Goal: Task Accomplishment & Management: Complete application form

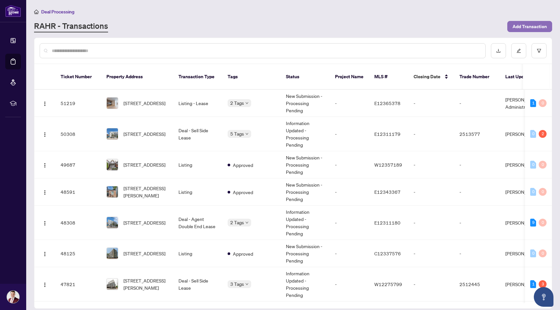
click at [524, 27] on span "Add Transaction" at bounding box center [530, 26] width 34 height 10
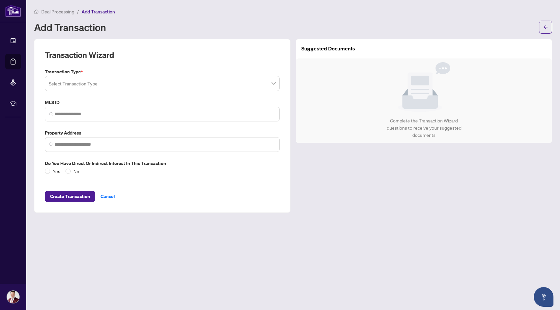
click at [177, 85] on input "search" at bounding box center [159, 84] width 221 height 14
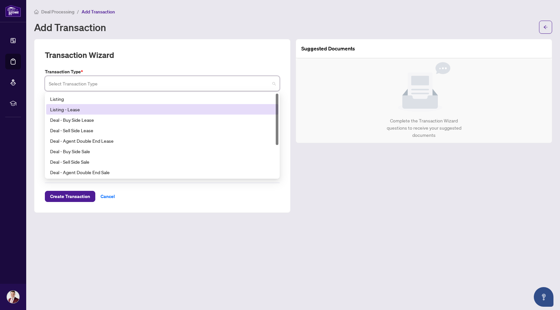
click at [171, 107] on div "Listing - Lease" at bounding box center [162, 109] width 224 height 7
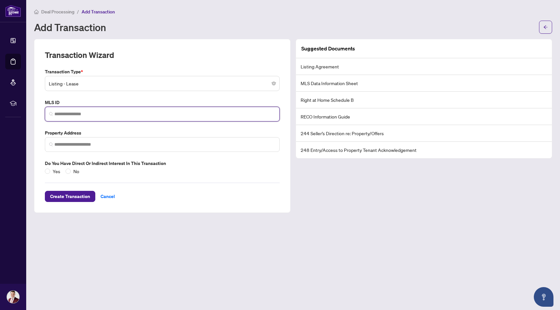
click at [154, 114] on input "search" at bounding box center [164, 114] width 221 height 7
paste input "*********"
type input "*********"
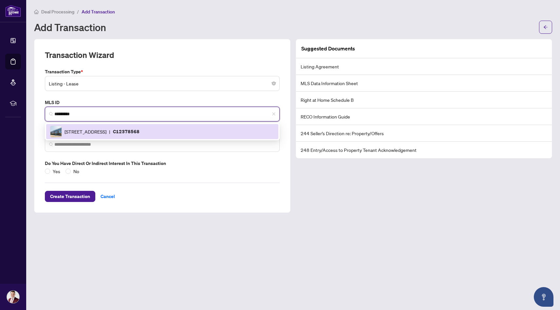
click at [107, 132] on span "[STREET_ADDRESS]" at bounding box center [86, 131] width 42 height 7
type input "**********"
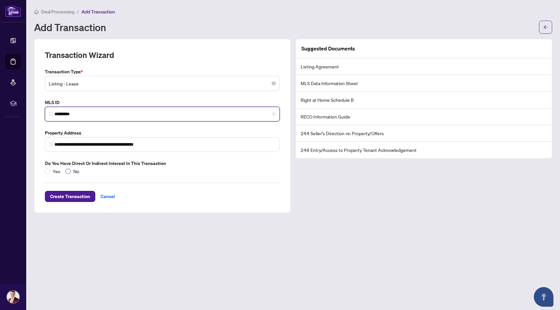
type input "*********"
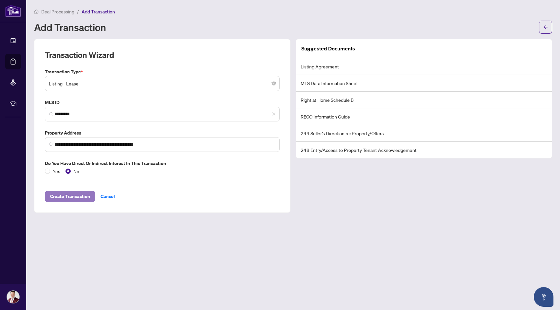
click at [70, 193] on span "Create Transaction" at bounding box center [70, 196] width 40 height 10
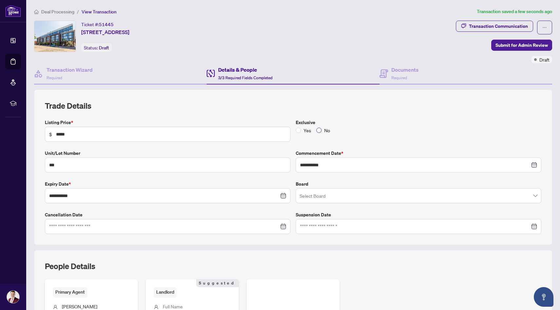
click at [322, 129] on span "No" at bounding box center [327, 130] width 11 height 7
click at [390, 73] on div "Documents Required" at bounding box center [399, 73] width 39 height 15
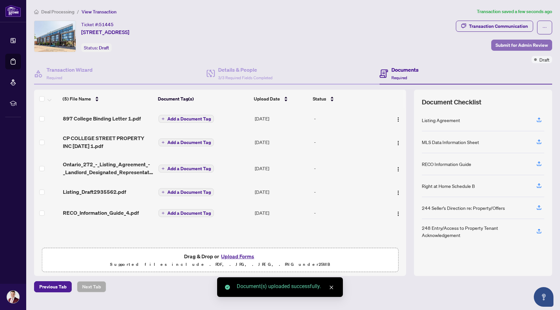
click at [511, 45] on span "Submit for Admin Review" at bounding box center [522, 45] width 52 height 10
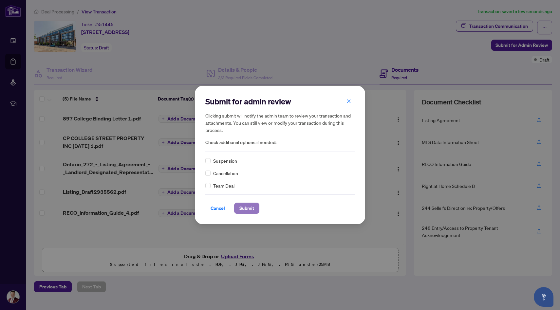
click at [249, 208] on span "Submit" at bounding box center [247, 208] width 15 height 10
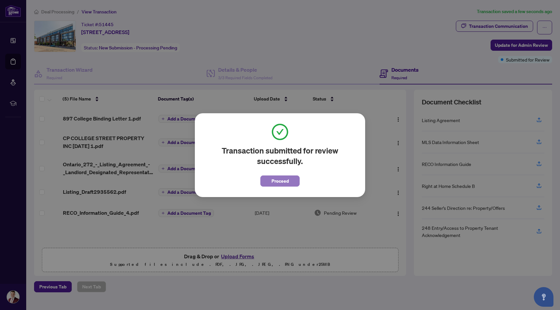
click at [274, 185] on span "Proceed" at bounding box center [280, 181] width 17 height 10
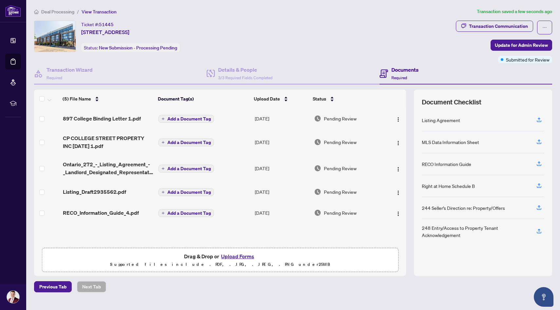
click at [62, 11] on span "Deal Processing" at bounding box center [57, 12] width 33 height 6
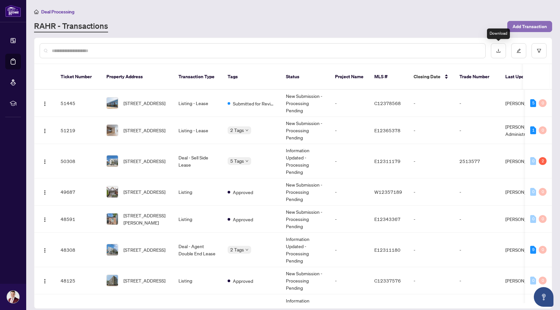
click at [513, 27] on span "Add Transaction" at bounding box center [530, 26] width 34 height 10
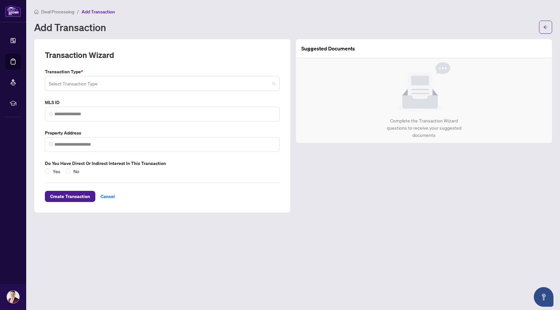
click at [165, 83] on input "search" at bounding box center [159, 84] width 221 height 14
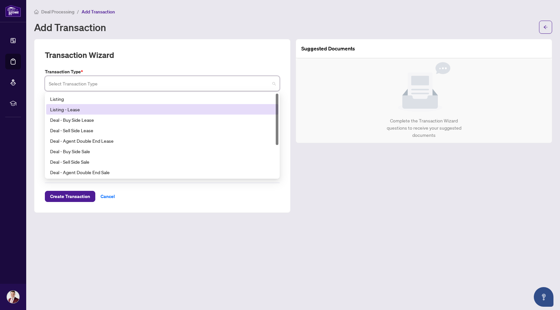
click at [156, 106] on div "Listing - Lease" at bounding box center [162, 109] width 224 height 7
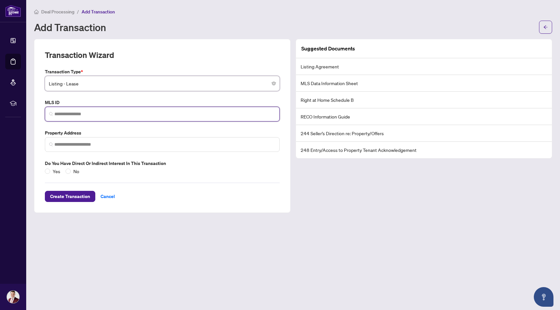
click at [130, 112] on input "search" at bounding box center [164, 114] width 221 height 7
paste input "*********"
click at [102, 112] on input "*********" at bounding box center [164, 114] width 221 height 7
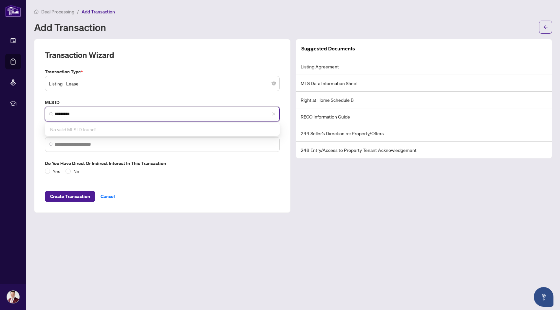
paste input "search"
type input "*********"
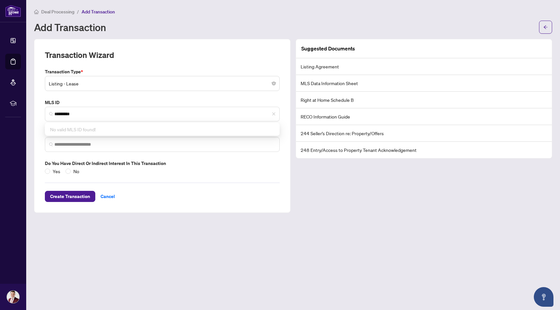
click at [147, 99] on label "MLS ID" at bounding box center [162, 102] width 235 height 7
click at [57, 13] on span "Deal Processing" at bounding box center [57, 12] width 33 height 6
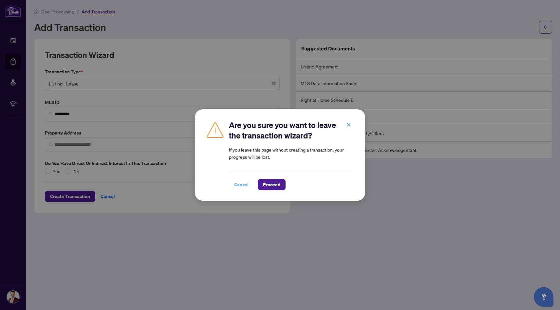
click at [246, 185] on span "Cancel" at bounding box center [241, 185] width 14 height 10
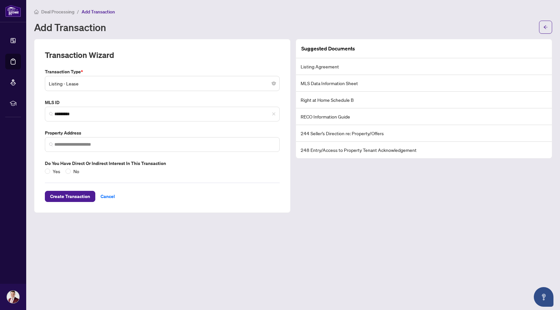
click at [61, 12] on span "Deal Processing" at bounding box center [57, 12] width 33 height 6
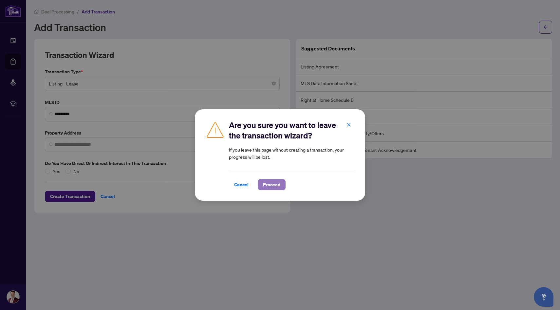
click at [265, 185] on span "Proceed" at bounding box center [271, 185] width 17 height 10
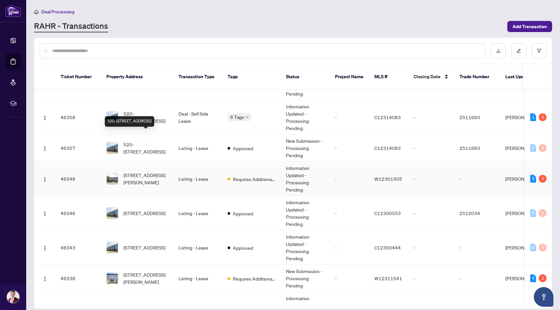
scroll to position [304, 0]
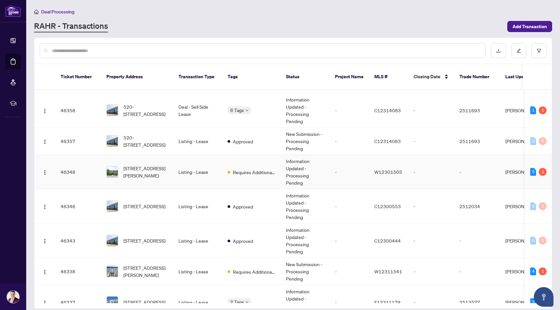
click at [156, 165] on span "[STREET_ADDRESS][PERSON_NAME]" at bounding box center [146, 172] width 45 height 14
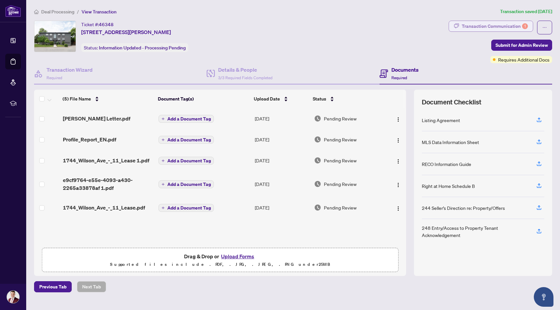
click at [495, 28] on div "Transaction Communication 1" at bounding box center [495, 26] width 66 height 10
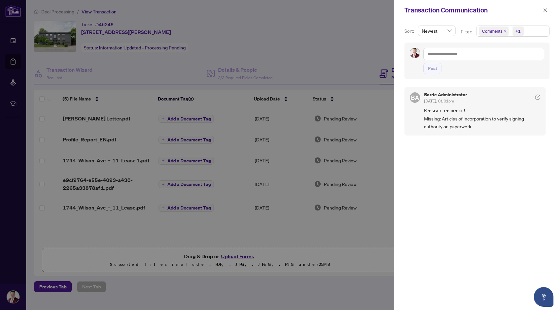
click at [369, 122] on div at bounding box center [280, 155] width 560 height 310
click at [544, 11] on icon "close" at bounding box center [545, 10] width 5 height 5
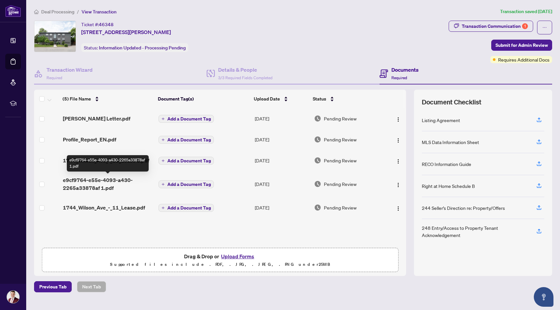
click at [86, 185] on span "e9cf9764-e55e-4093-a430-2265a33878af 1.pdf" at bounding box center [108, 184] width 90 height 16
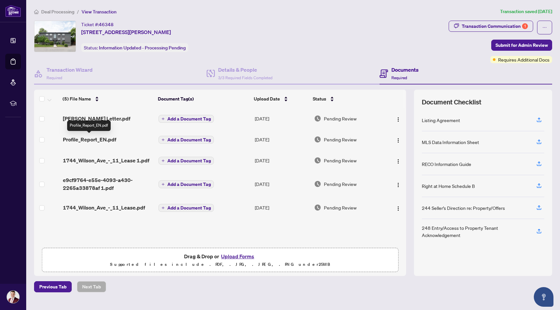
click at [108, 140] on span "Profile_Report_EN.pdf" at bounding box center [89, 140] width 53 height 8
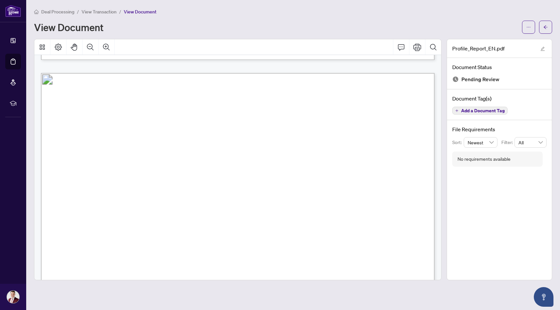
scroll to position [1107, 0]
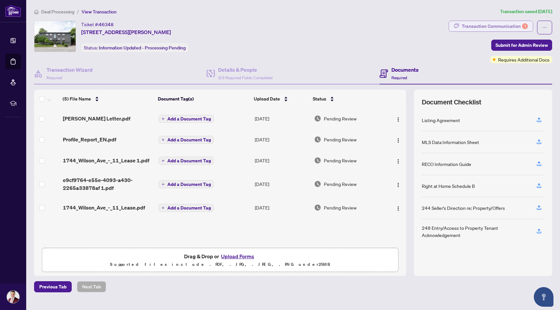
click at [497, 28] on div "Transaction Communication 1" at bounding box center [495, 26] width 66 height 10
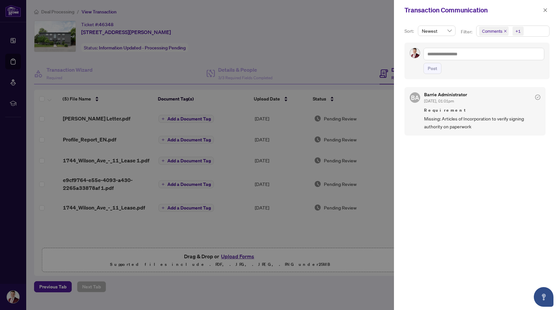
click at [309, 59] on div at bounding box center [280, 155] width 560 height 310
click at [544, 12] on span "button" at bounding box center [545, 10] width 5 height 10
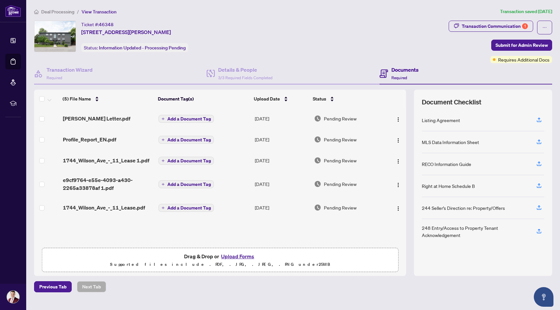
click at [521, 54] on div "Requires Additional Docs" at bounding box center [521, 54] width 0 height 0
click at [526, 47] on span "Submit for Admin Review" at bounding box center [522, 45] width 52 height 10
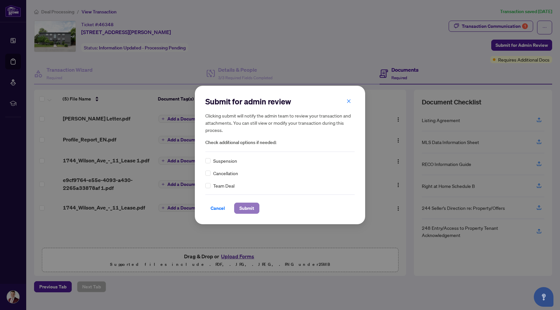
click at [246, 206] on span "Submit" at bounding box center [247, 208] width 15 height 10
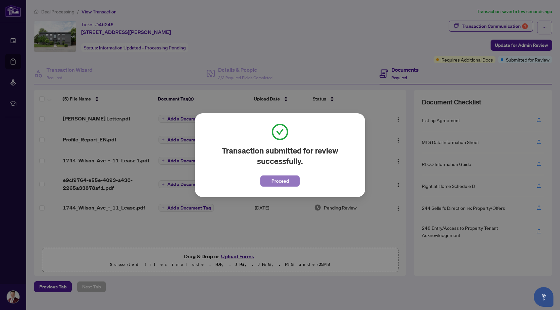
click at [282, 186] on span "Proceed" at bounding box center [280, 181] width 17 height 10
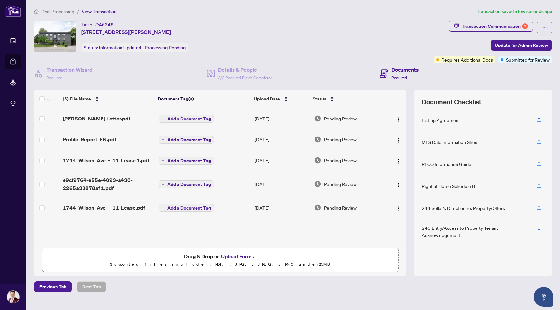
click at [58, 11] on span "Deal Processing" at bounding box center [57, 12] width 33 height 6
